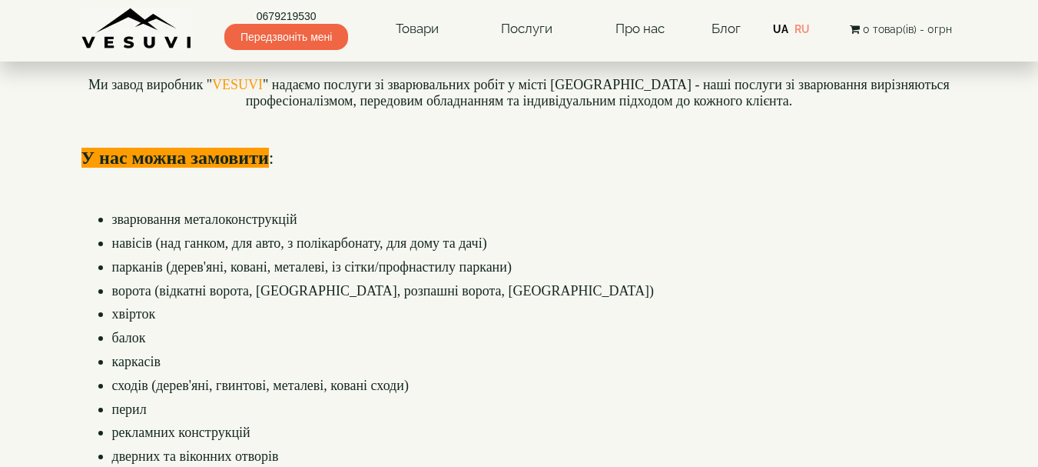
scroll to position [307, 0]
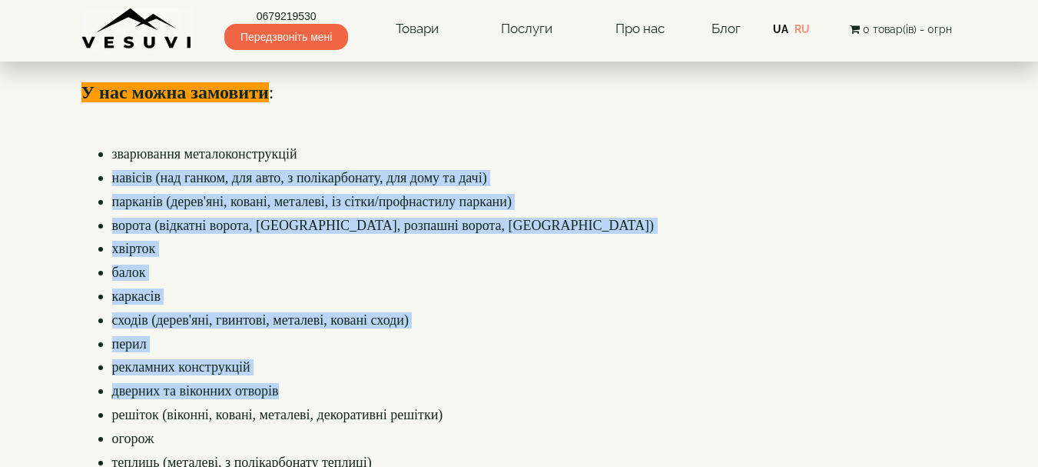
drag, startPoint x: 118, startPoint y: 180, endPoint x: 378, endPoint y: 391, distance: 335.5
click at [378, 391] on h4 "зварювання металоконструкцій навісів (над ганком, для авто, з полікарбонату, дл…" at bounding box center [519, 438] width 876 height 584
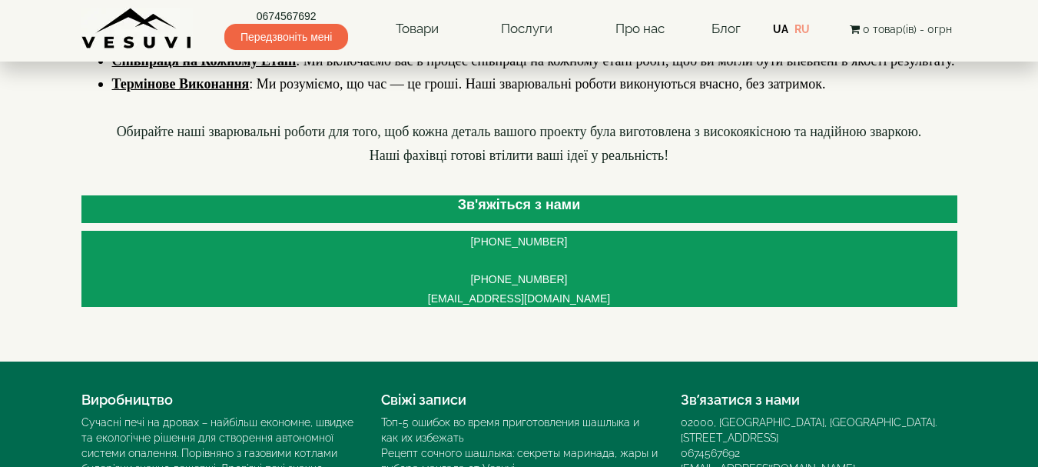
scroll to position [1537, 0]
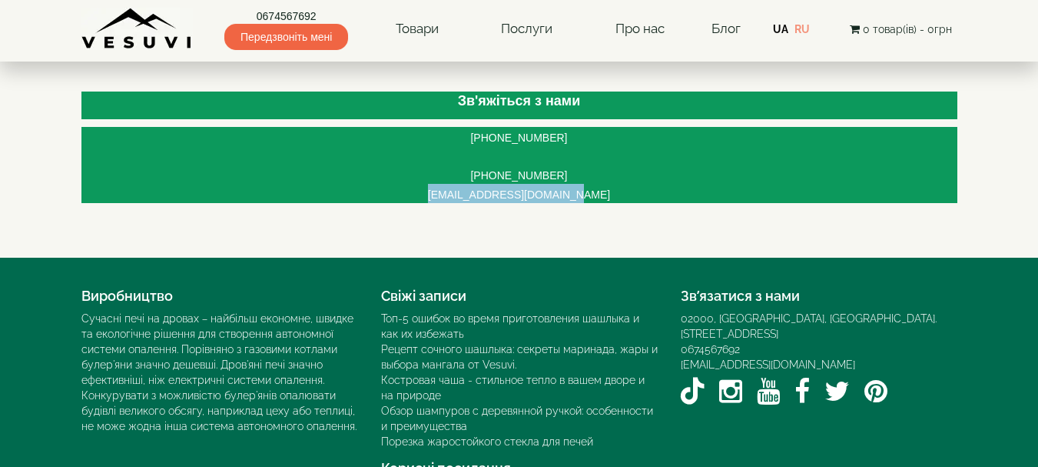
drag, startPoint x: 590, startPoint y: 193, endPoint x: 461, endPoint y: 191, distance: 129.1
click at [452, 191] on p "[EMAIL_ADDRESS][DOMAIN_NAME]" at bounding box center [519, 193] width 876 height 19
copy span "[EMAIL_ADDRESS][DOMAIN_NAME]"
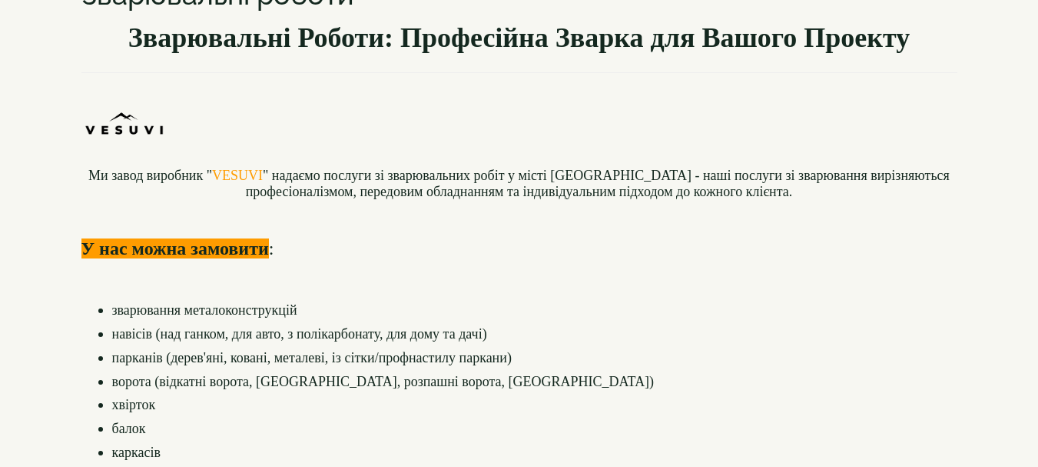
scroll to position [0, 0]
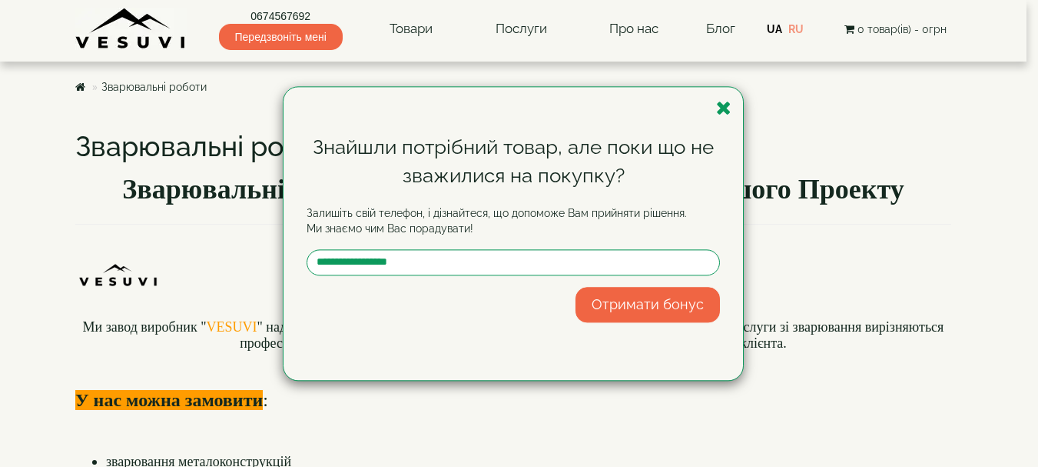
click at [734, 111] on div "Знайшли потрібний товар, але поки що не зважилися на покупку? Залишіть свій тел…" at bounding box center [514, 233] width 460 height 293
click at [721, 108] on icon "button" at bounding box center [723, 107] width 15 height 19
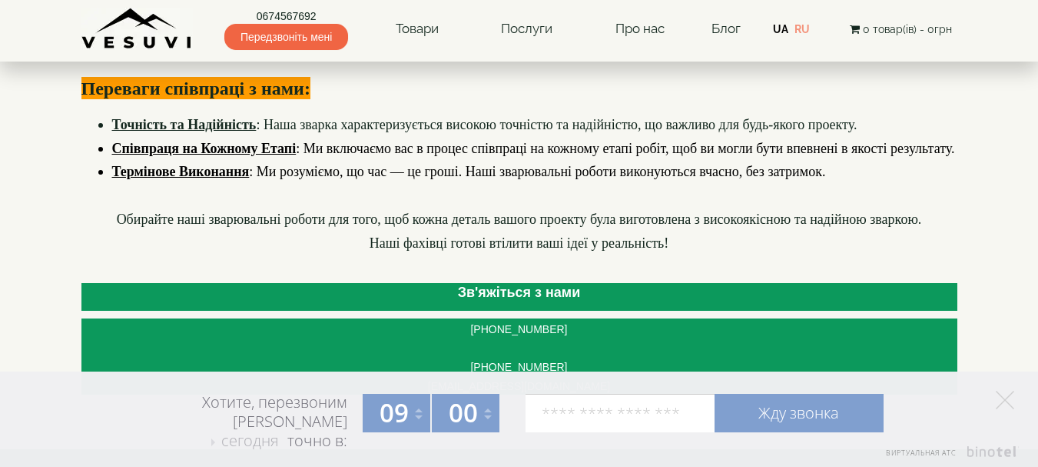
scroll to position [1593, 0]
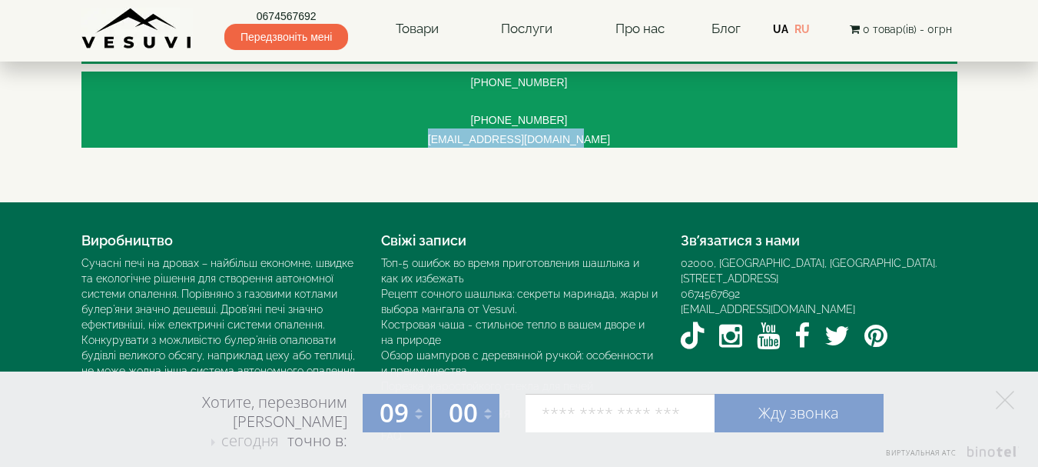
drag, startPoint x: 592, startPoint y: 141, endPoint x: 453, endPoint y: 138, distance: 139.1
click at [453, 138] on p "[EMAIL_ADDRESS][DOMAIN_NAME]" at bounding box center [519, 137] width 876 height 19
copy span "[EMAIL_ADDRESS][DOMAIN_NAME]"
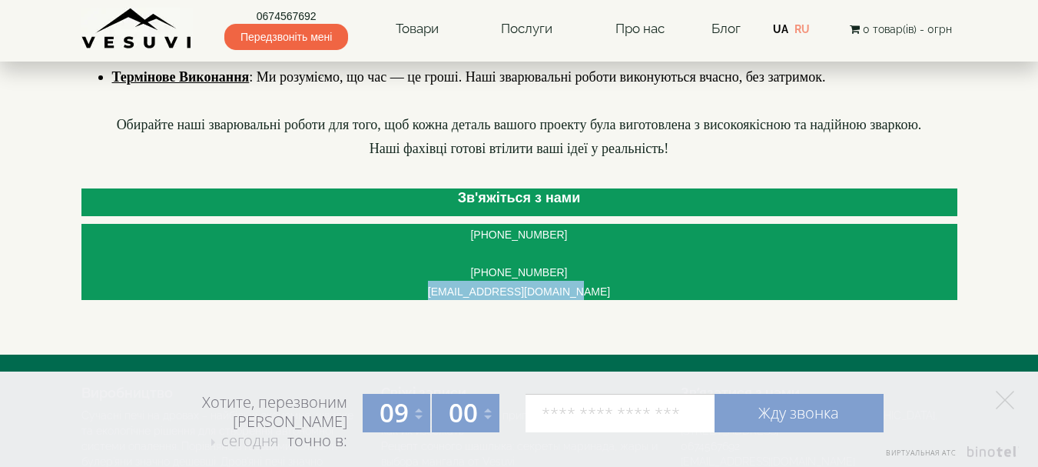
scroll to position [1439, 0]
